Goal: Task Accomplishment & Management: Manage account settings

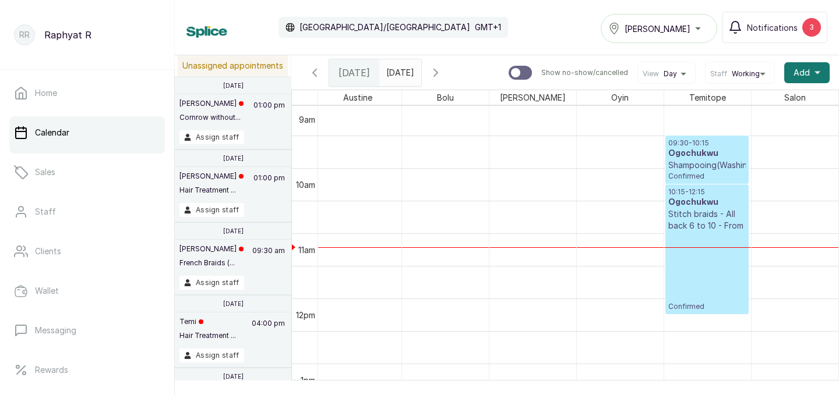
scroll to position [603, 0]
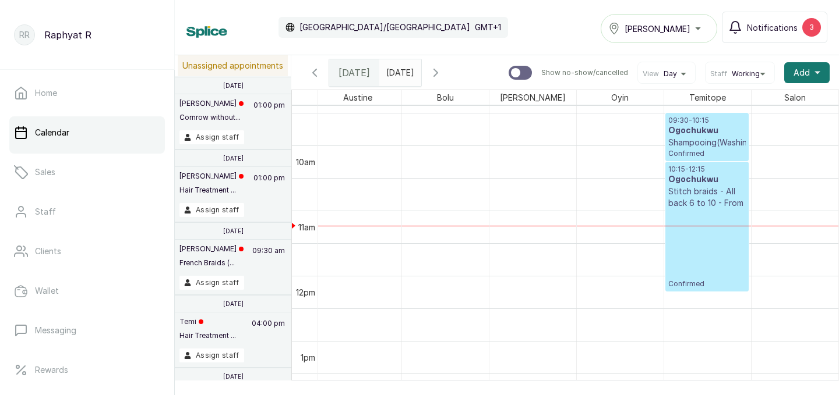
type input "dd/MM/yyyy"
click at [398, 77] on input "dd/MM/yyyy" at bounding box center [389, 70] width 19 height 20
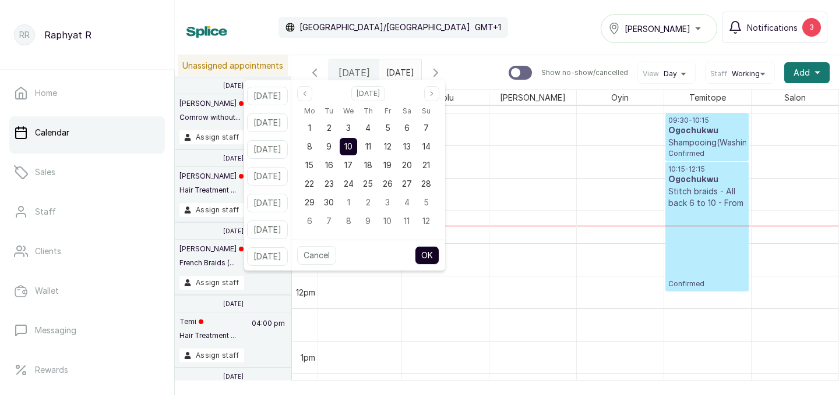
click at [142, 128] on link "Calendar" at bounding box center [87, 132] width 156 height 33
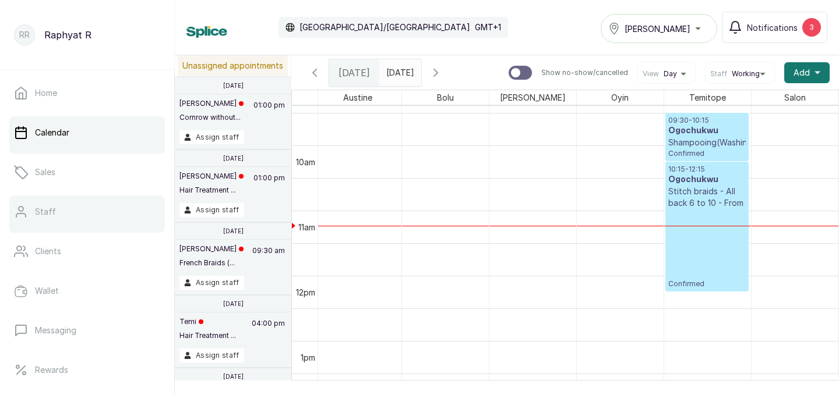
click at [126, 214] on link "Staff" at bounding box center [87, 212] width 156 height 33
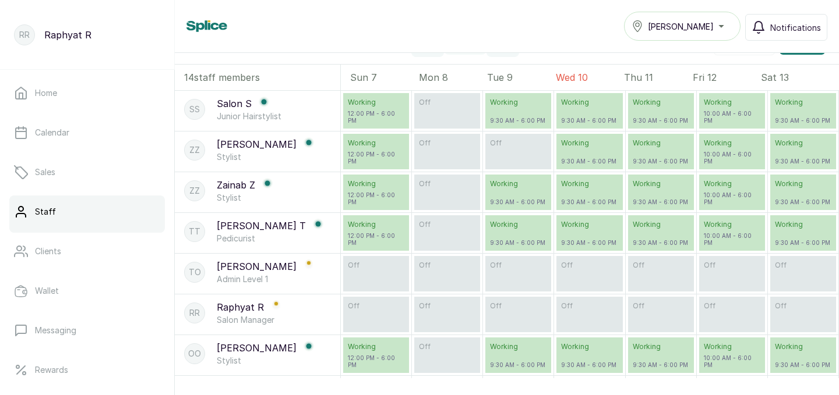
scroll to position [59, 0]
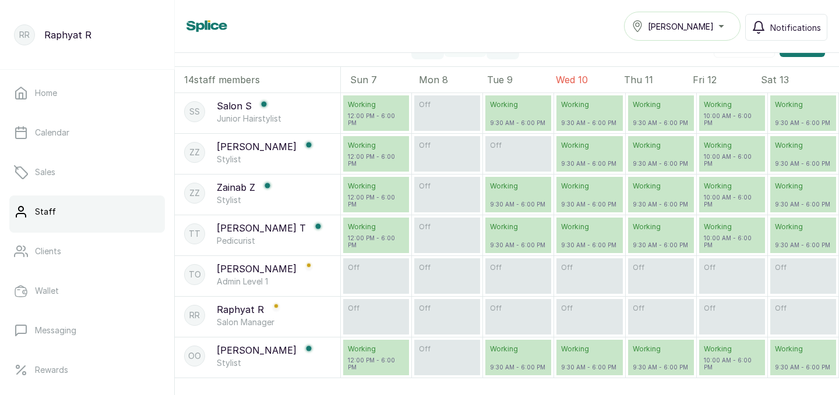
click at [311, 158] on div "ZZ Zee Z Stylist" at bounding box center [257, 152] width 165 height 37
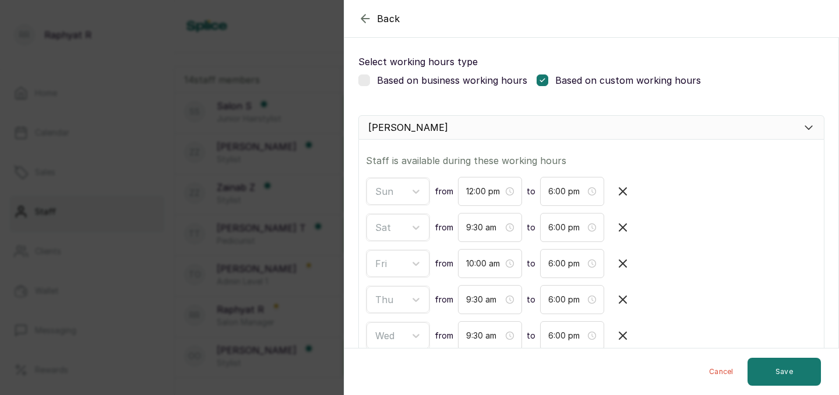
scroll to position [68, 0]
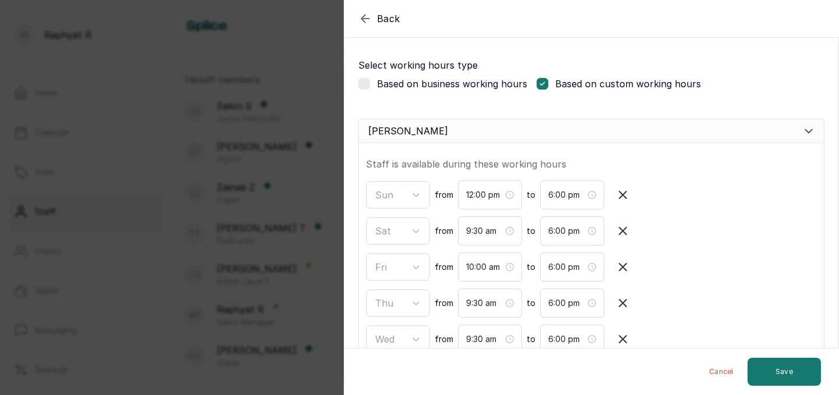
click at [544, 82] on label at bounding box center [542, 84] width 12 height 12
click at [368, 89] on label at bounding box center [364, 84] width 12 height 12
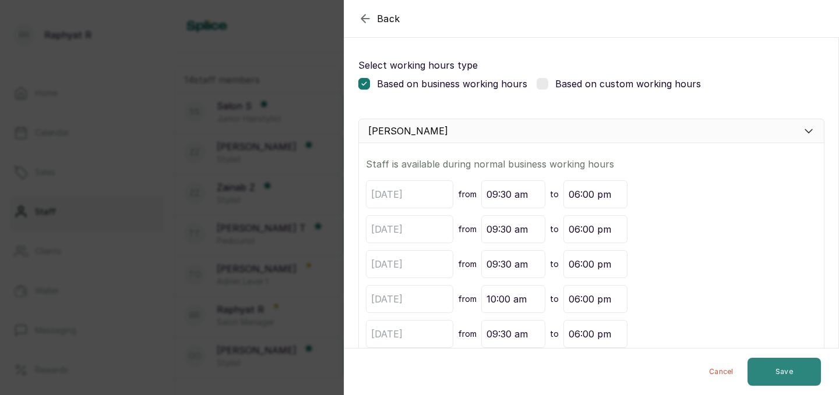
click at [804, 373] on button "Save" at bounding box center [783, 372] width 73 height 28
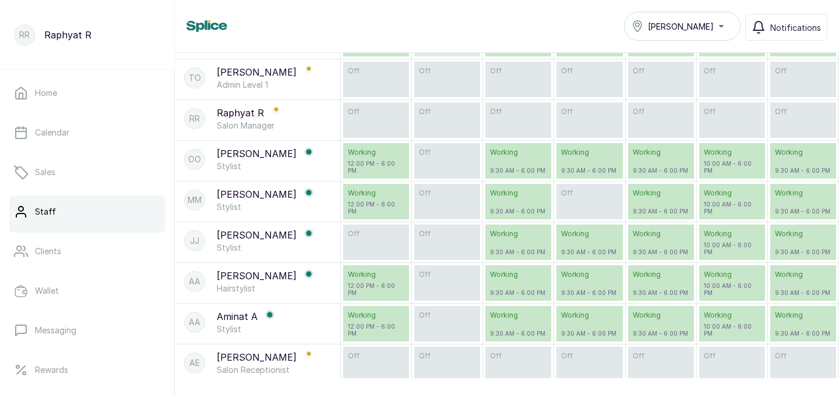
scroll to position [264, 0]
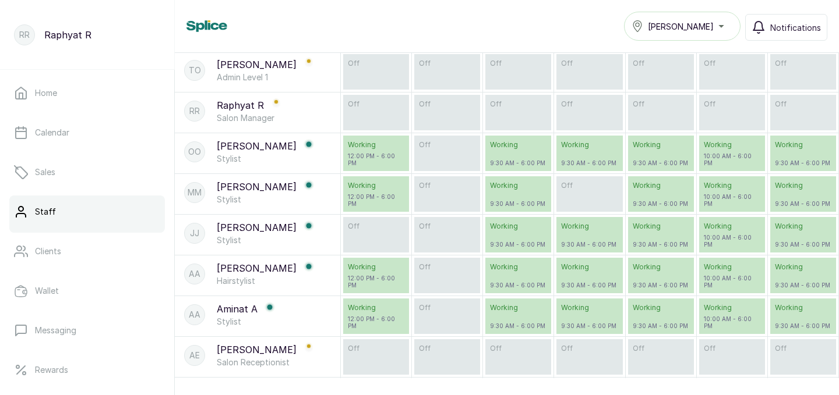
click at [287, 194] on div "MM Maria M Stylist" at bounding box center [257, 192] width 165 height 37
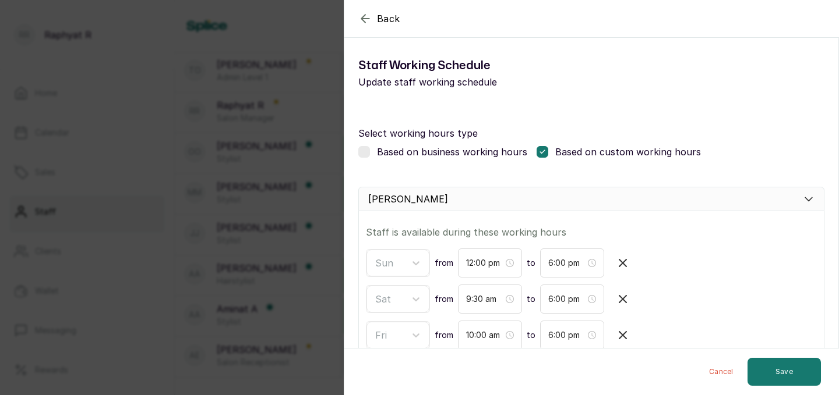
click at [366, 160] on div "Select working hours type Based on business working hours Based on custom worki…" at bounding box center [591, 142] width 466 height 61
click at [365, 148] on label at bounding box center [364, 152] width 12 height 12
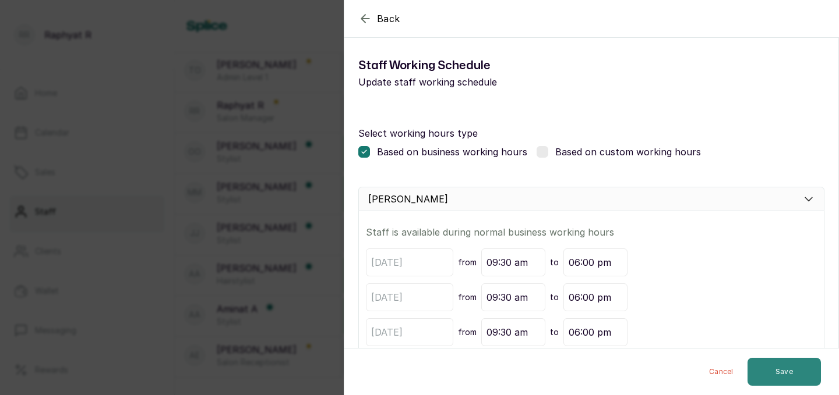
click at [791, 377] on button "Save" at bounding box center [783, 372] width 73 height 28
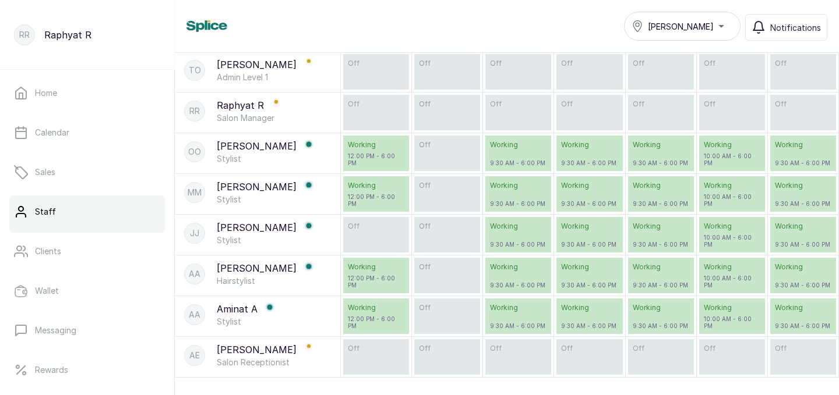
click at [303, 231] on rect at bounding box center [308, 226] width 10 height 10
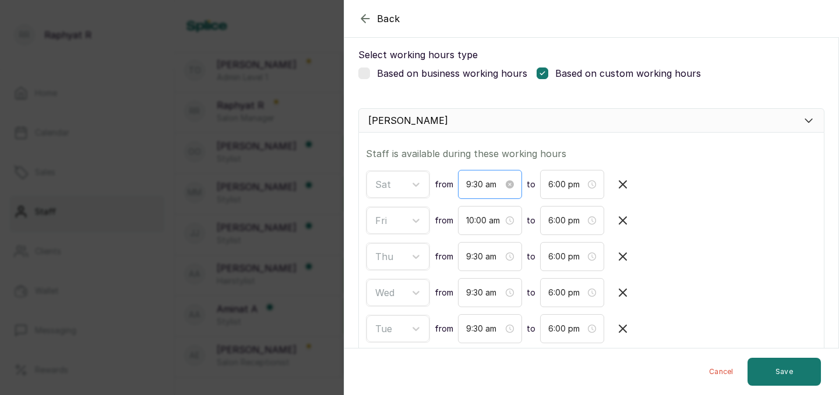
scroll to position [78, 0]
click at [225, 125] on div "Back Modify Working schedule Staff Working Schedule Update staff working schedu…" at bounding box center [419, 197] width 839 height 395
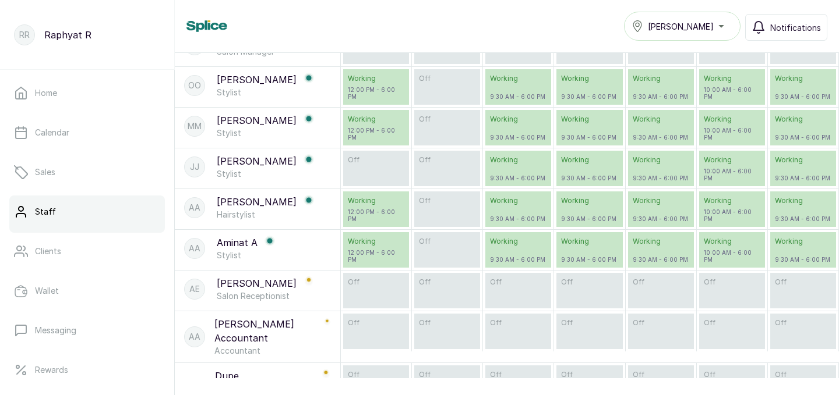
scroll to position [345, 0]
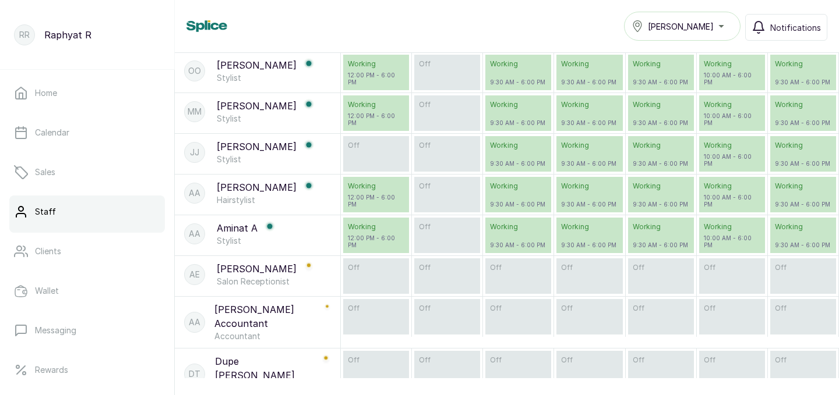
click at [250, 161] on p "Stylist" at bounding box center [265, 160] width 97 height 12
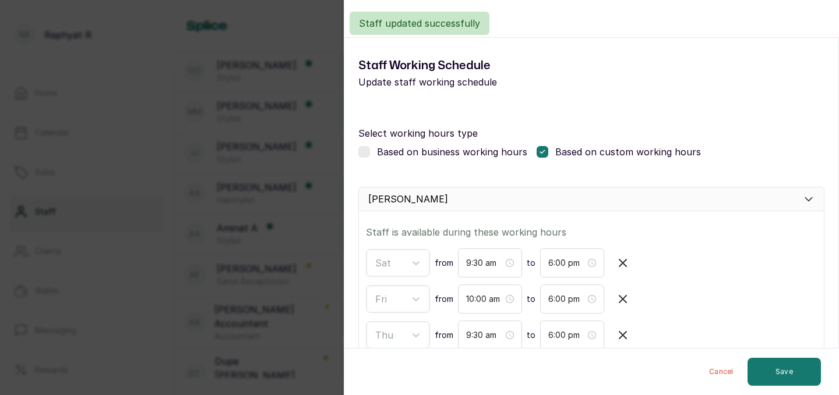
click at [362, 155] on label at bounding box center [364, 152] width 12 height 12
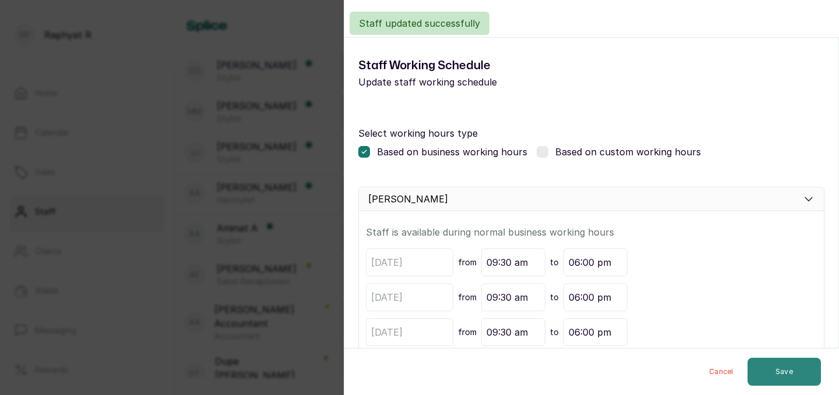
click at [772, 376] on button "Save" at bounding box center [783, 372] width 73 height 28
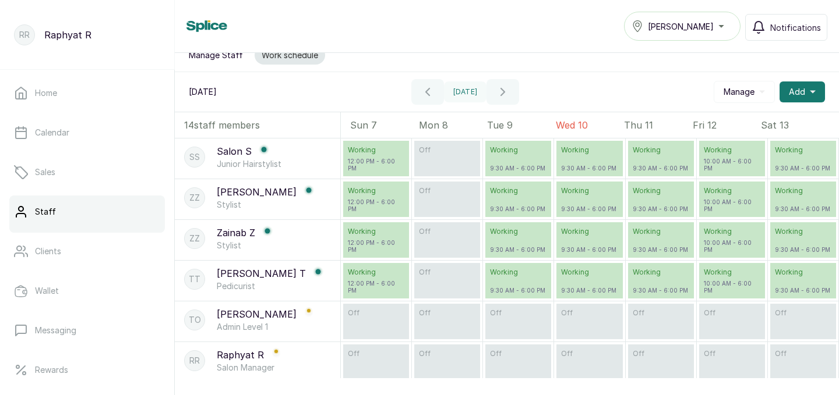
scroll to position [0, 0]
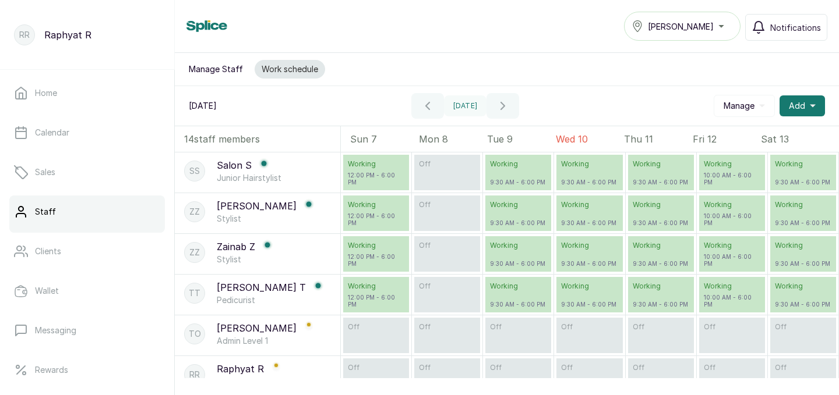
click at [753, 101] on span "Manage" at bounding box center [738, 106] width 31 height 12
click at [729, 140] on span "Business Closed Period" at bounding box center [709, 138] width 112 height 14
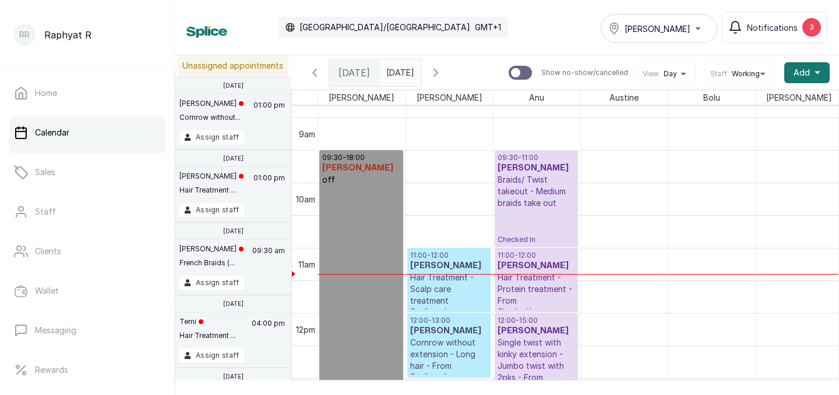
scroll to position [566, 0]
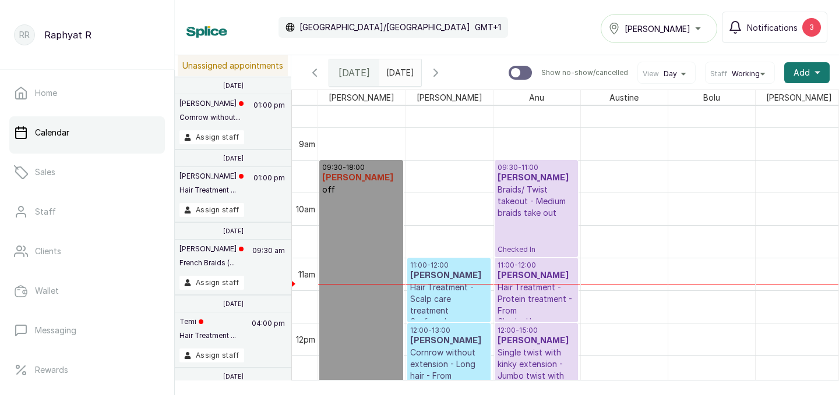
click at [669, 32] on span "[PERSON_NAME]" at bounding box center [657, 29] width 66 height 12
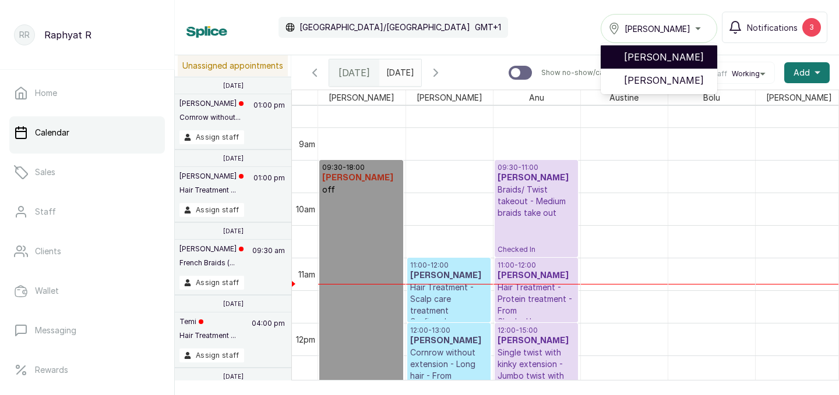
click at [667, 60] on span "Tasala Ikoyi" at bounding box center [666, 57] width 84 height 14
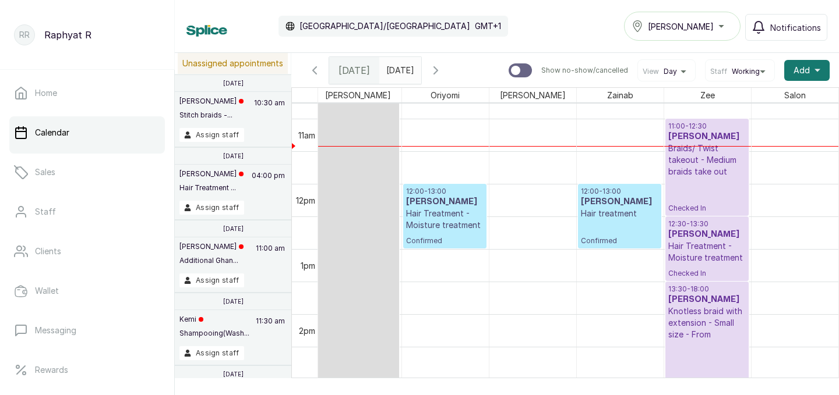
scroll to position [711, 266]
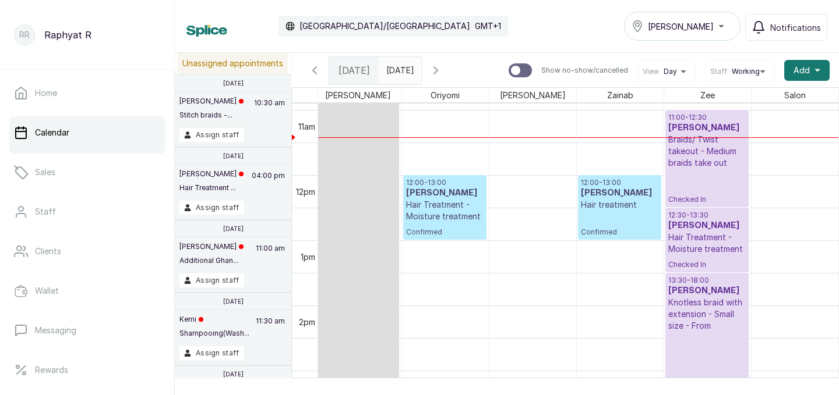
click at [706, 291] on h3 "Mrs Tejiro Ibru" at bounding box center [706, 291] width 77 height 12
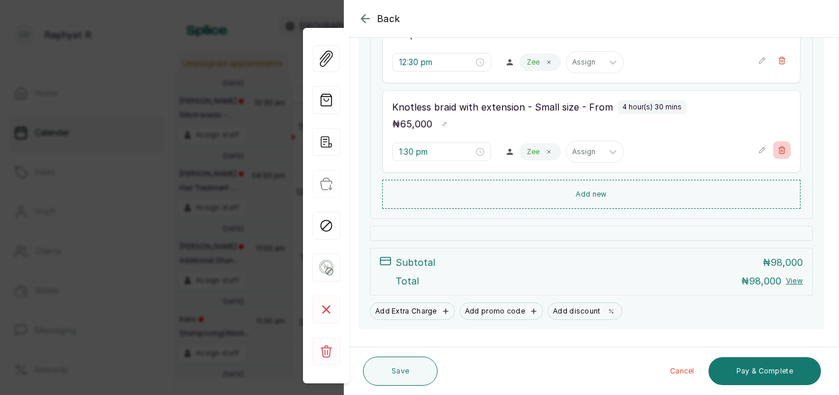
click at [782, 153] on icon "button" at bounding box center [782, 150] width 8 height 8
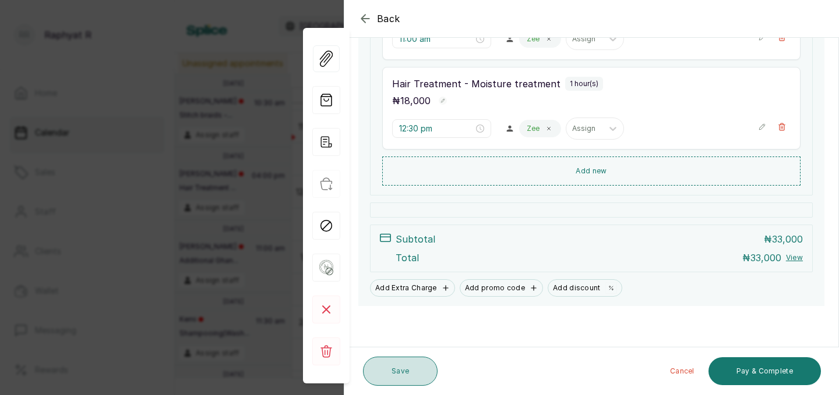
click at [418, 375] on button "Save" at bounding box center [400, 371] width 75 height 29
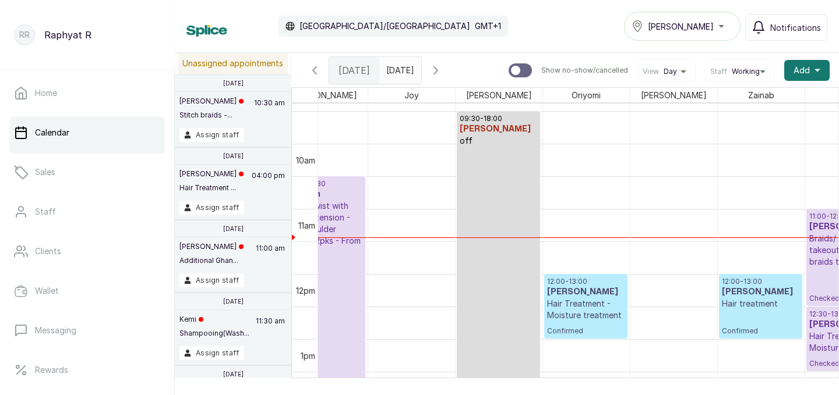
scroll to position [612, 266]
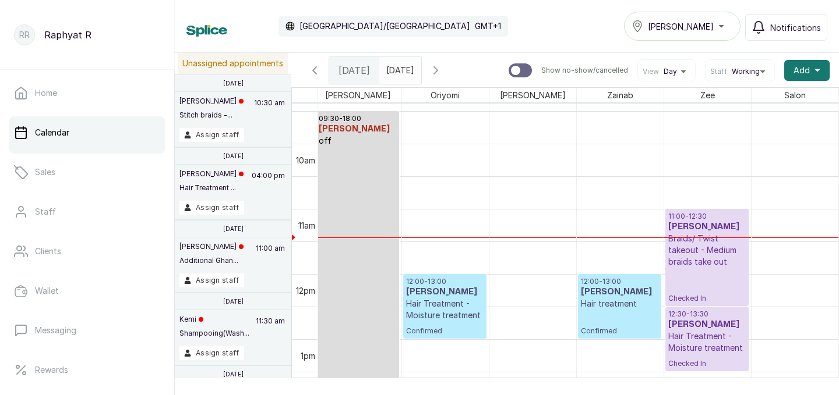
click at [443, 70] on icon "button" at bounding box center [436, 70] width 14 height 14
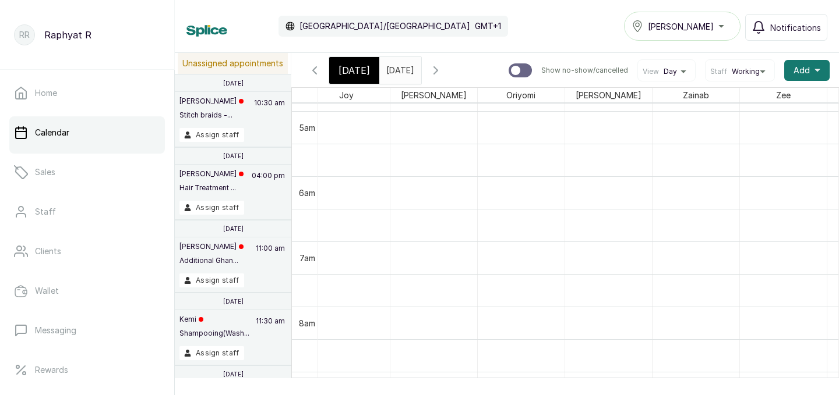
scroll to position [0, 132]
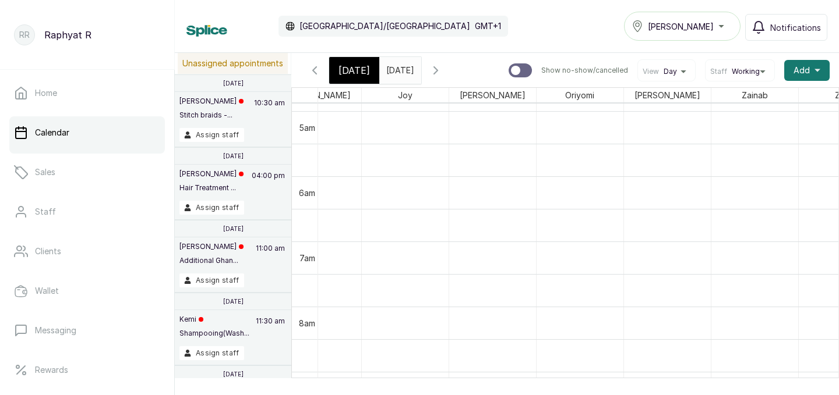
type input "dd/MM/yyyy"
click at [398, 71] on input "dd/MM/yyyy" at bounding box center [389, 68] width 19 height 20
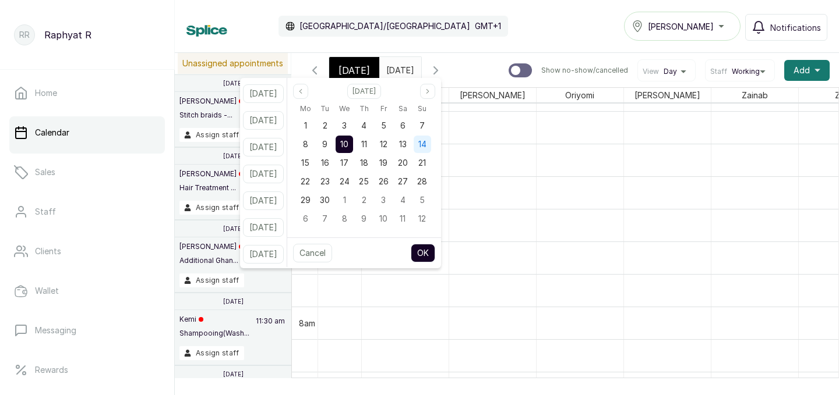
click at [426, 143] on span "14" at bounding box center [422, 144] width 8 height 10
click at [429, 246] on button "OK" at bounding box center [423, 253] width 24 height 19
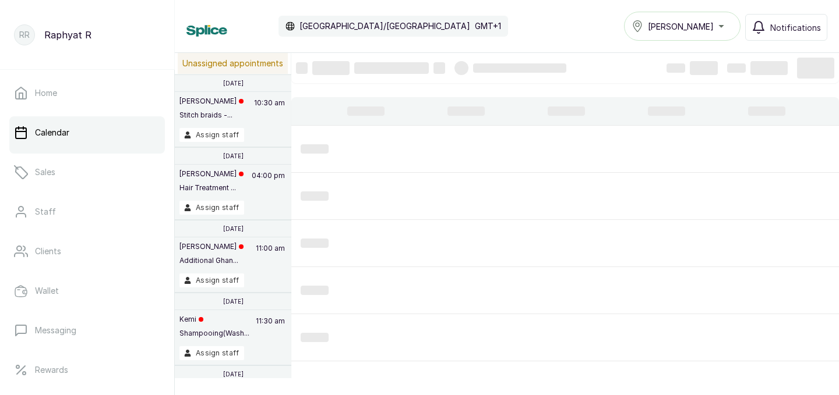
type input "14/09/2025"
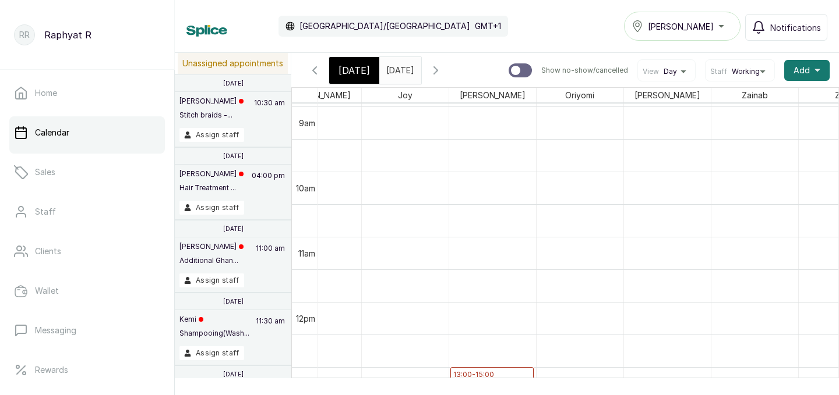
scroll to position [636, 0]
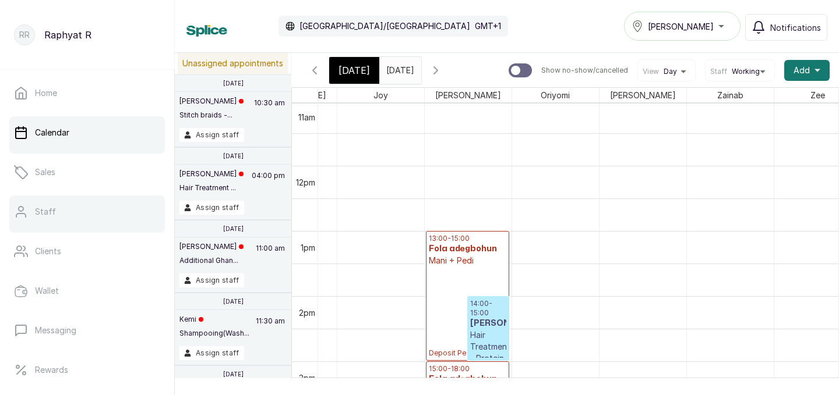
click at [92, 212] on link "Staff" at bounding box center [87, 212] width 156 height 33
